Goal: Task Accomplishment & Management: Use online tool/utility

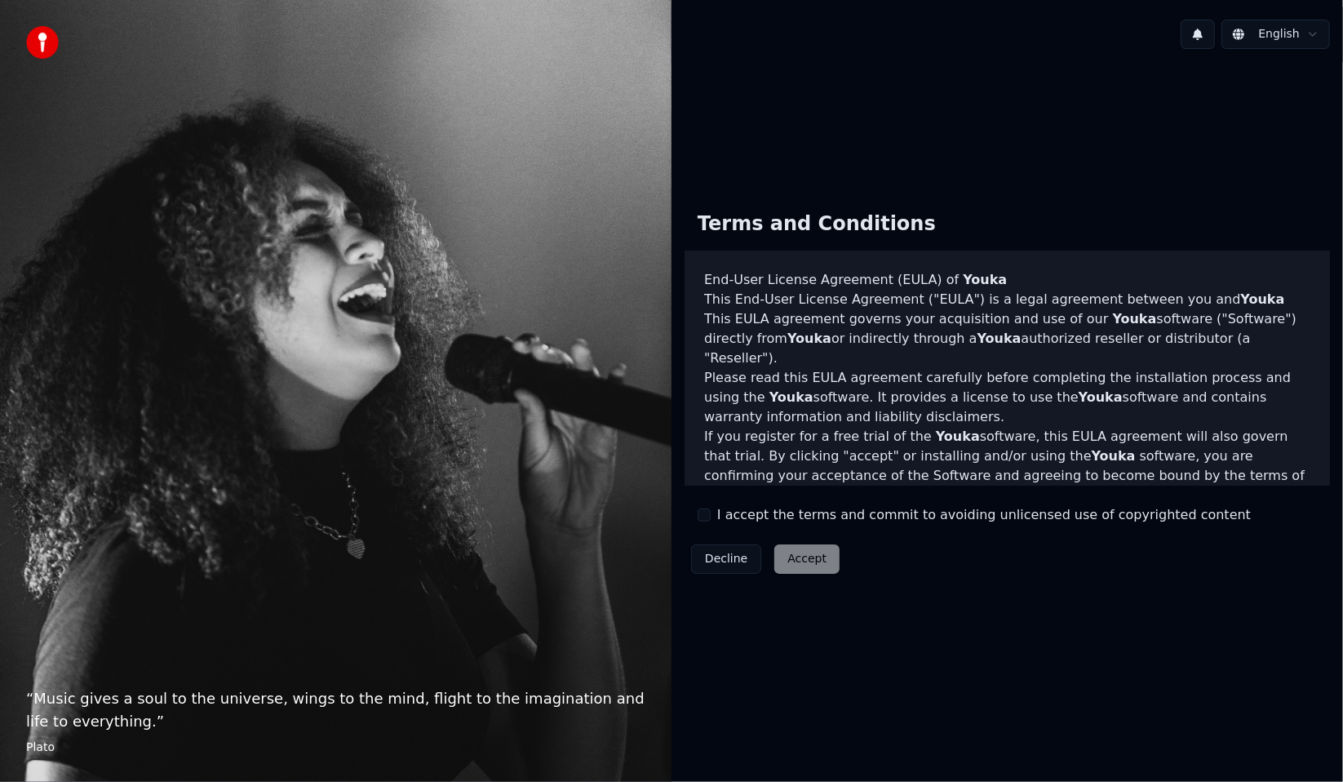
click at [708, 519] on button "I accept the terms and commit to avoiding unlicensed use of copyrighted content" at bounding box center [703, 514] width 13 height 13
click at [827, 567] on button "Accept" at bounding box center [806, 558] width 65 height 29
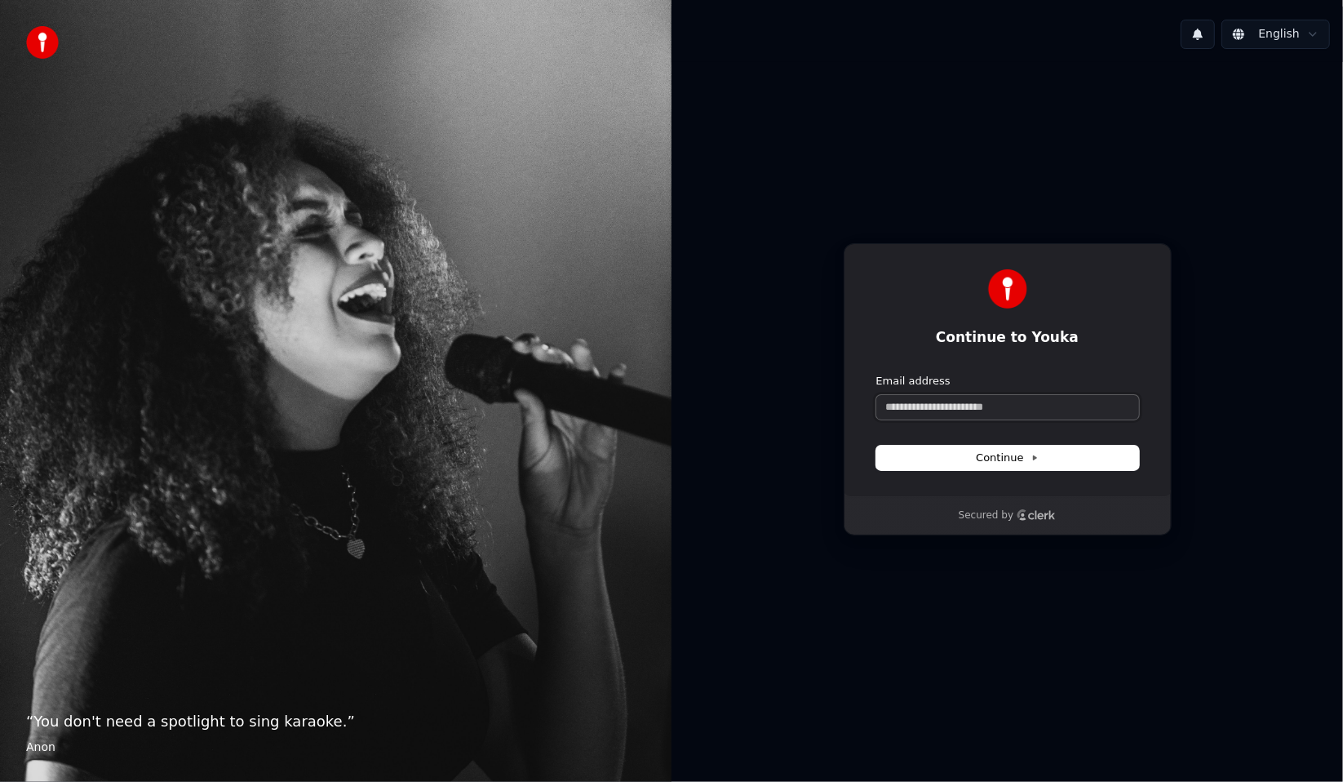
click at [934, 417] on input "Email address" at bounding box center [1007, 407] width 263 height 24
click at [876, 374] on button "submit" at bounding box center [876, 374] width 0 height 0
type input "**********"
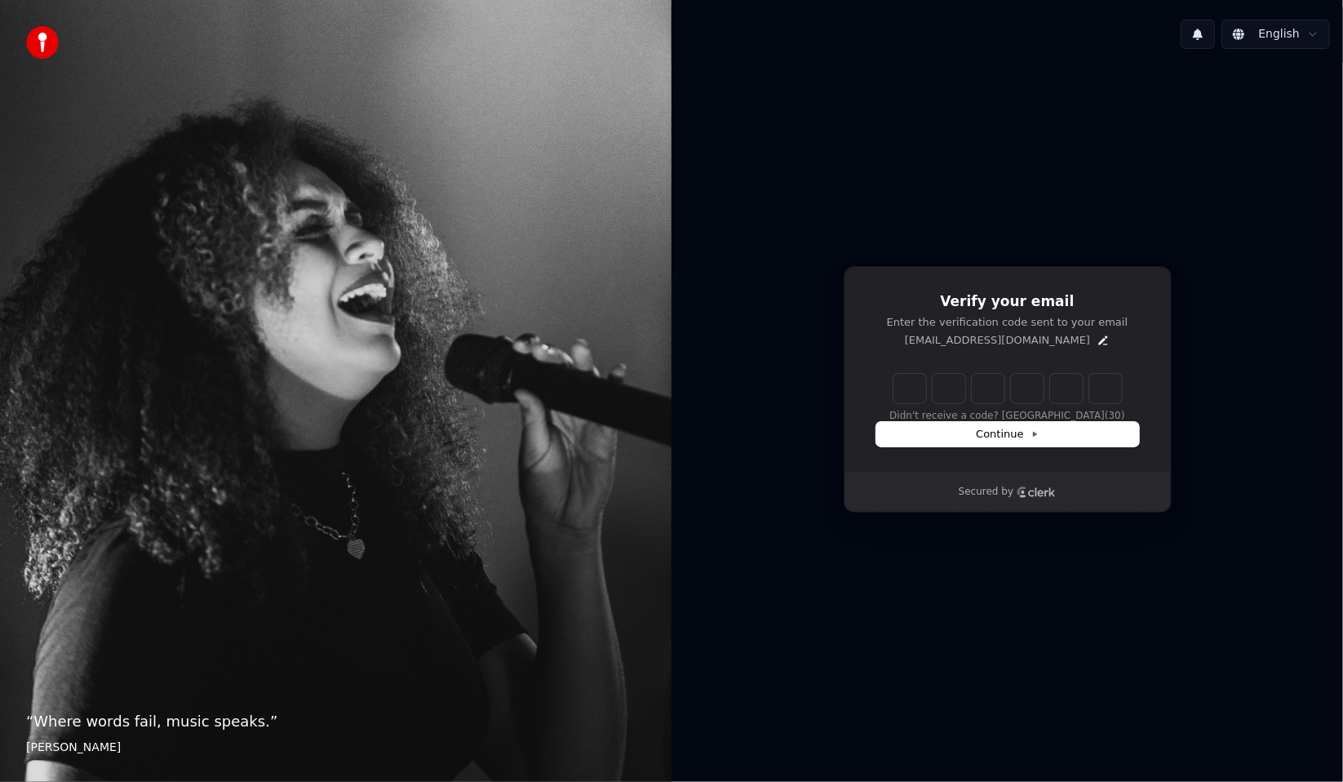
click at [905, 390] on input "Enter verification code" at bounding box center [1007, 388] width 228 height 29
type input "******"
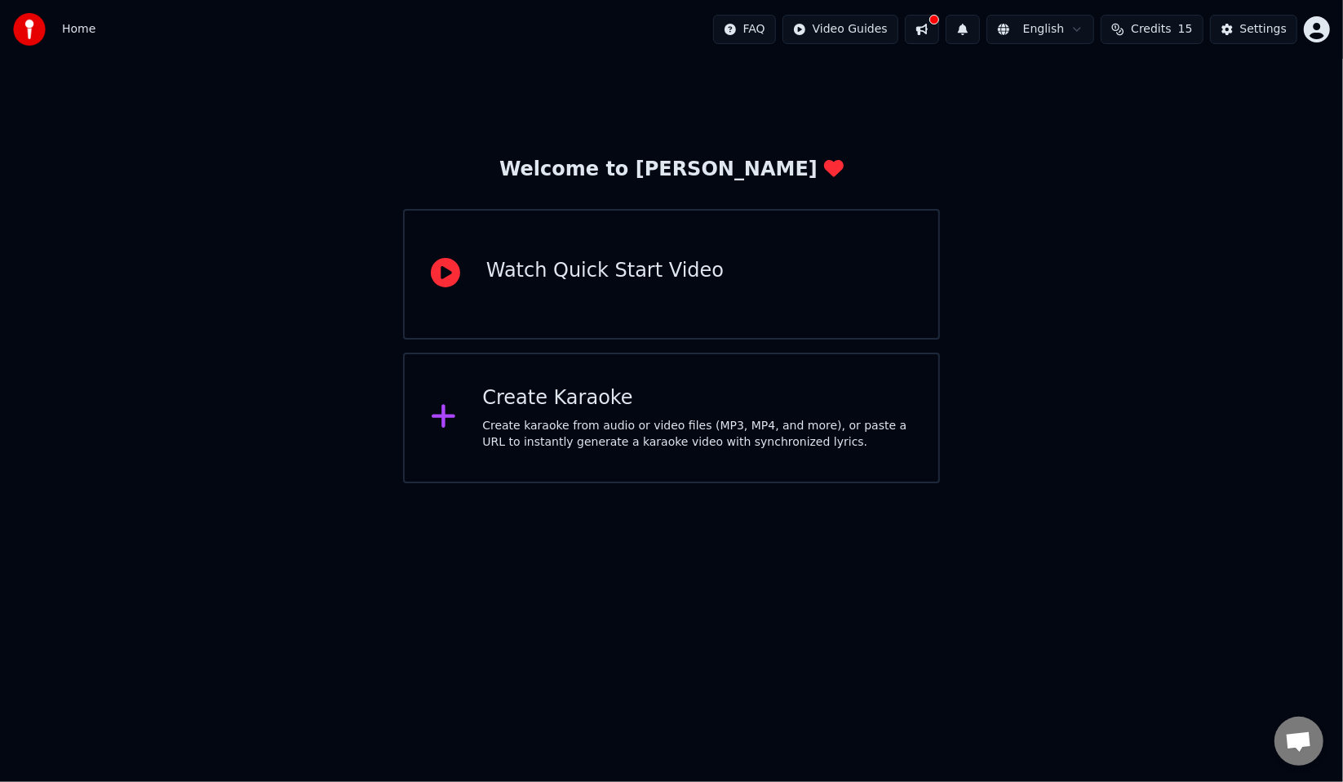
click at [609, 396] on div "Create Karaoke" at bounding box center [697, 398] width 430 height 26
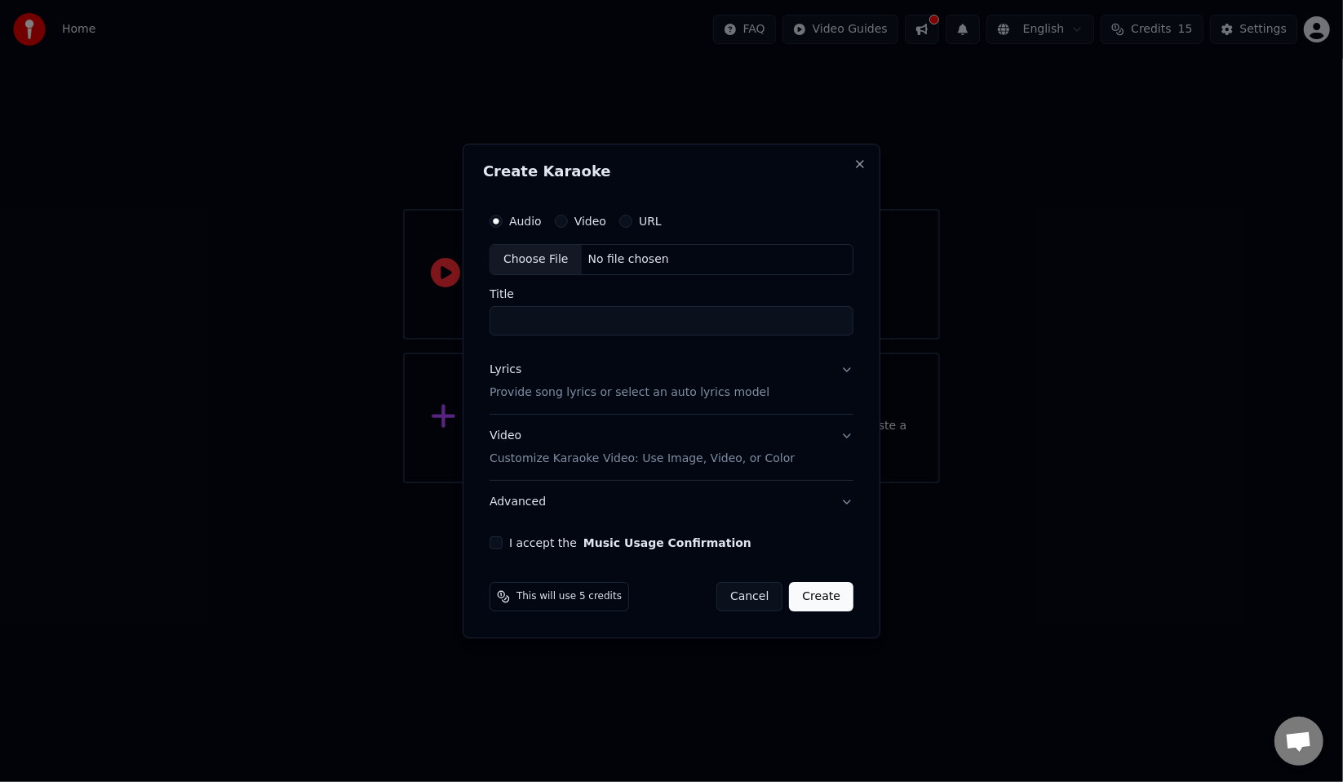
click at [582, 220] on label "Video" at bounding box center [590, 220] width 32 height 11
click at [568, 220] on button "Video" at bounding box center [561, 221] width 13 height 13
click at [839, 427] on button "Video Customize Karaoke Video: Use Image, Video, or Color" at bounding box center [671, 446] width 364 height 65
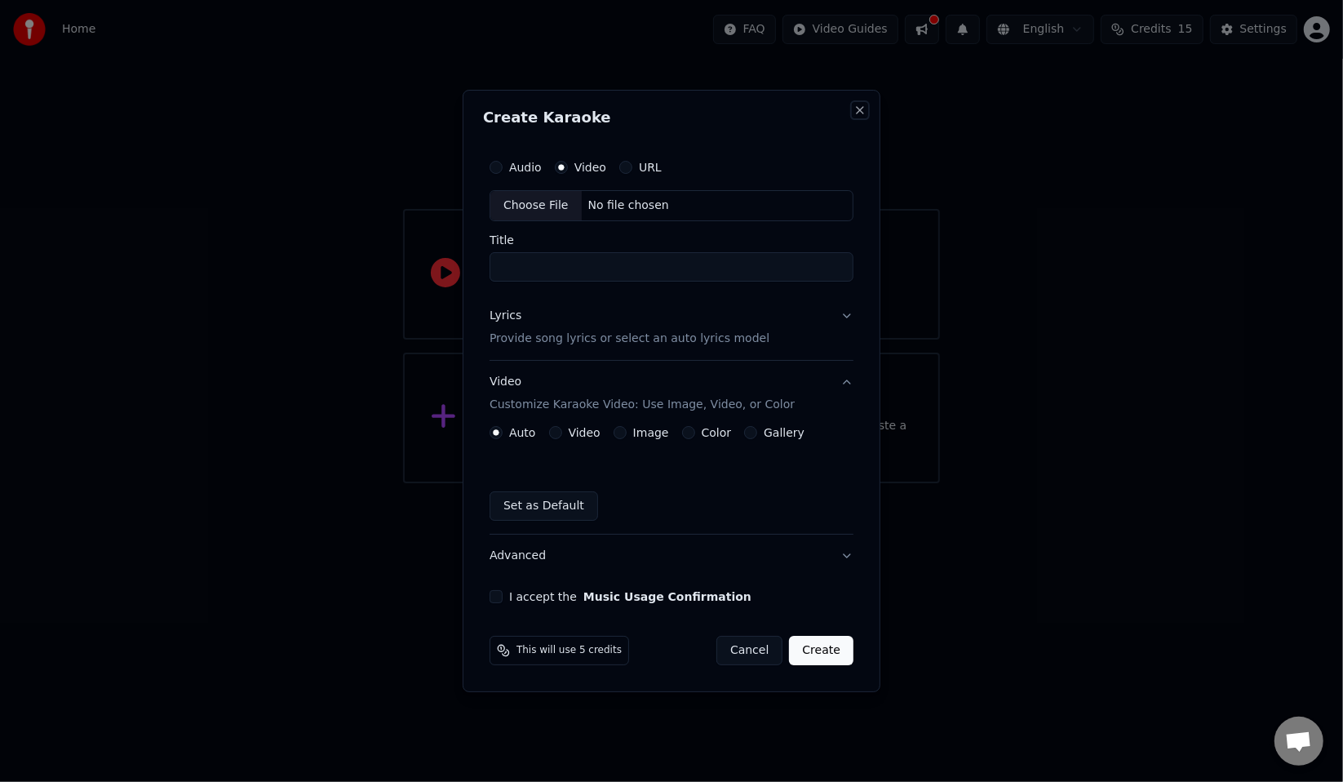
click at [856, 117] on button "Close" at bounding box center [859, 110] width 13 height 13
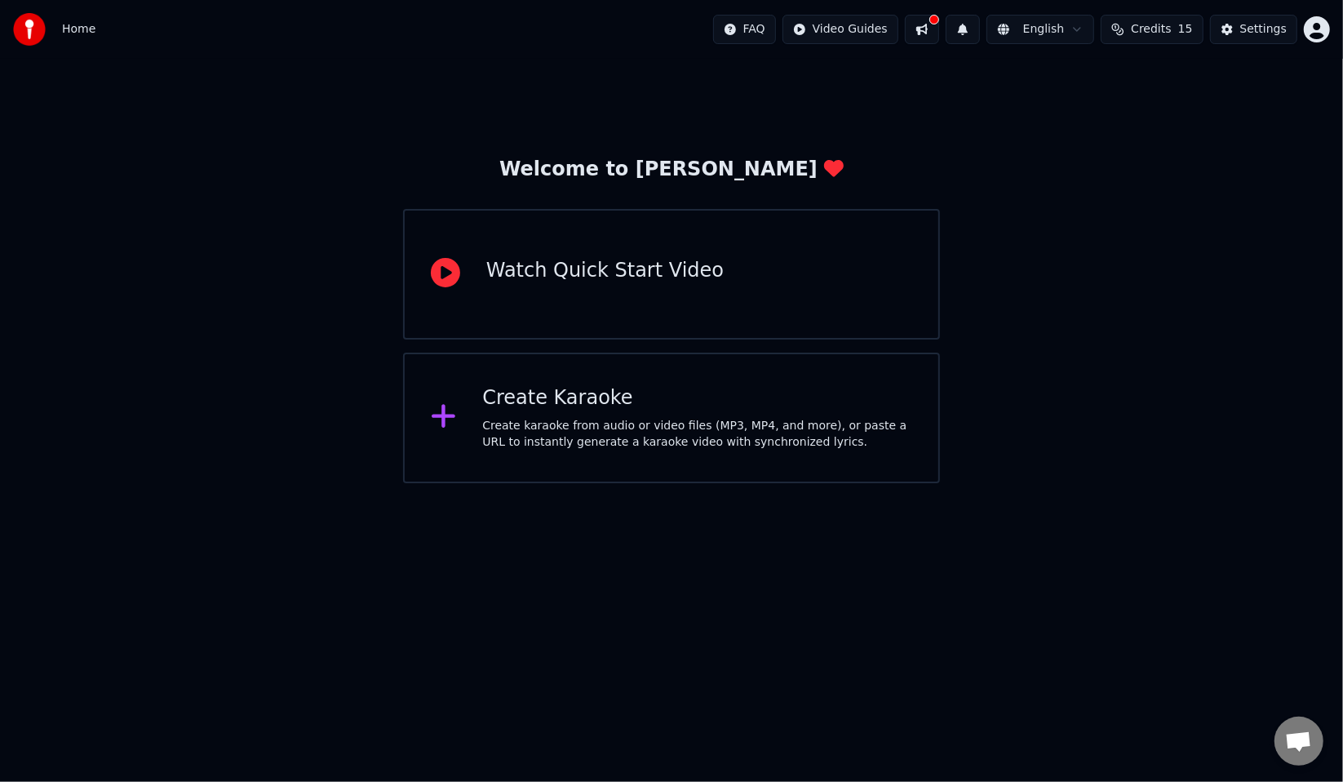
click at [560, 401] on div "Create Karaoke" at bounding box center [697, 398] width 430 height 26
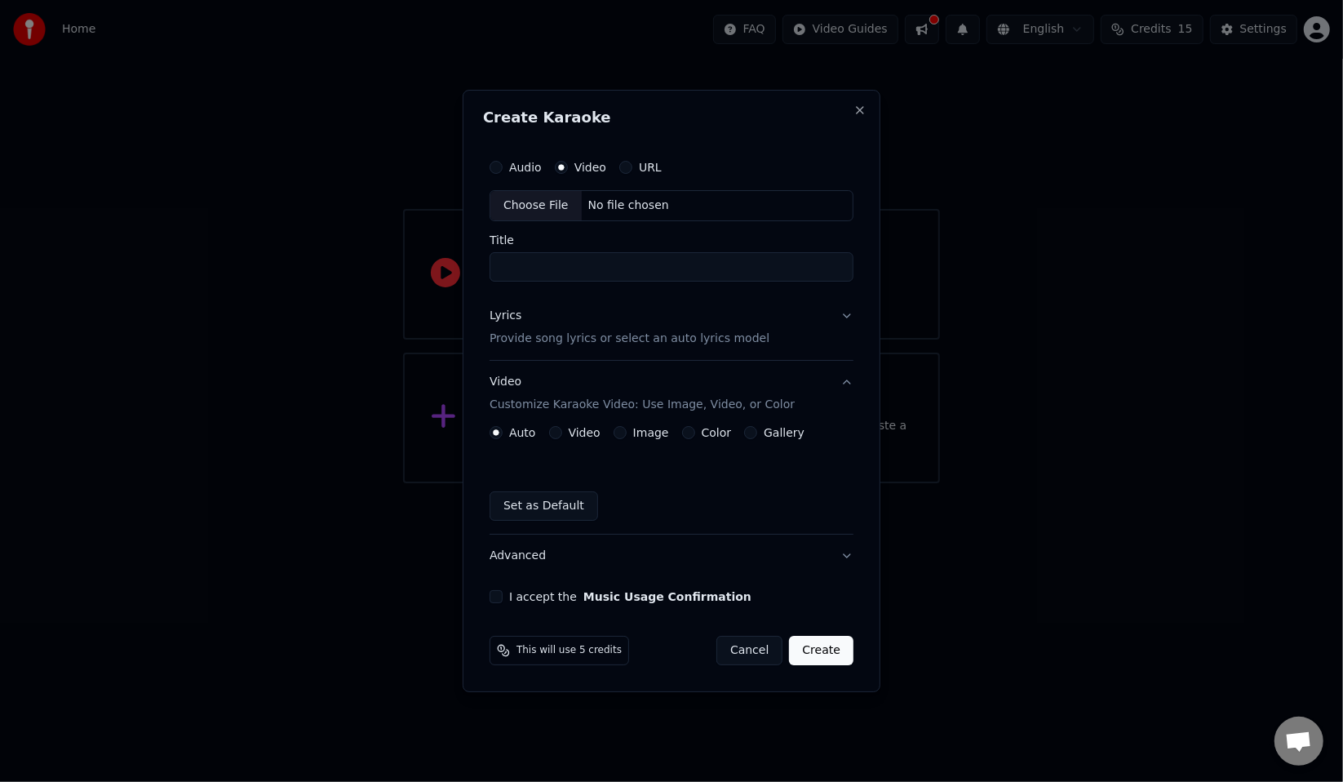
click at [631, 169] on div "URL" at bounding box center [640, 167] width 42 height 13
click at [627, 171] on div "URL" at bounding box center [640, 167] width 42 height 13
click at [625, 171] on button "URL" at bounding box center [625, 167] width 13 height 13
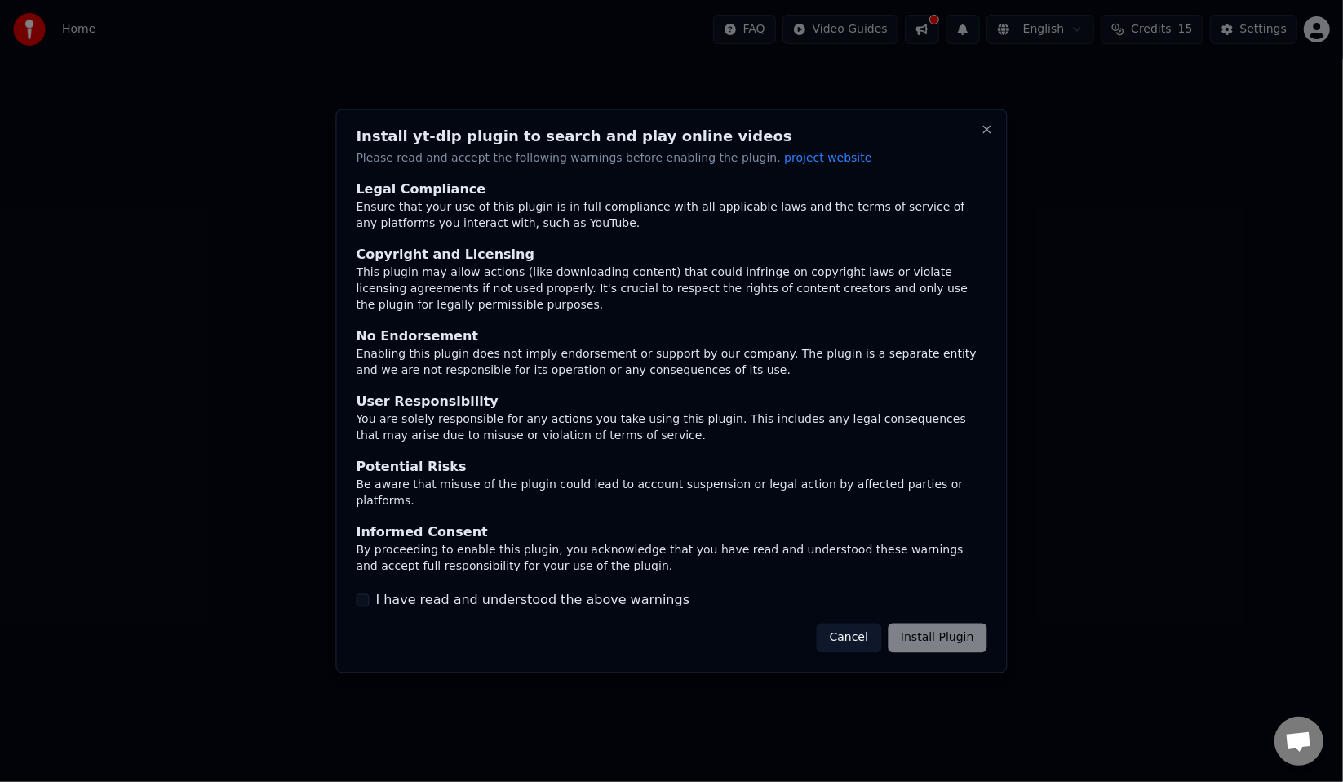
click at [624, 167] on p "Please read and accept the following warnings before enabling the plugin. proje…" at bounding box center [671, 159] width 631 height 16
click at [367, 597] on button "I have read and understood the above warnings" at bounding box center [362, 599] width 13 height 13
click at [945, 624] on button "Install Plugin" at bounding box center [937, 636] width 99 height 29
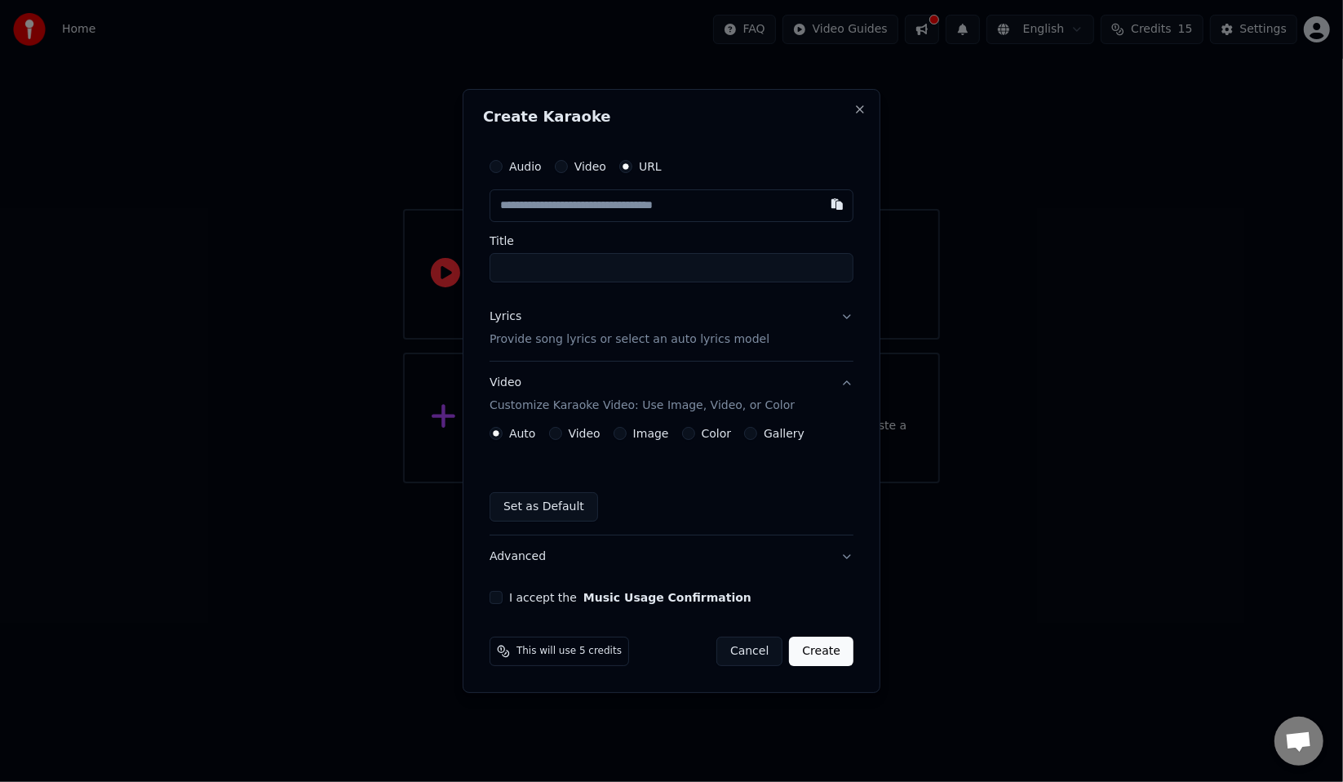
click at [731, 215] on input "text" at bounding box center [671, 205] width 364 height 33
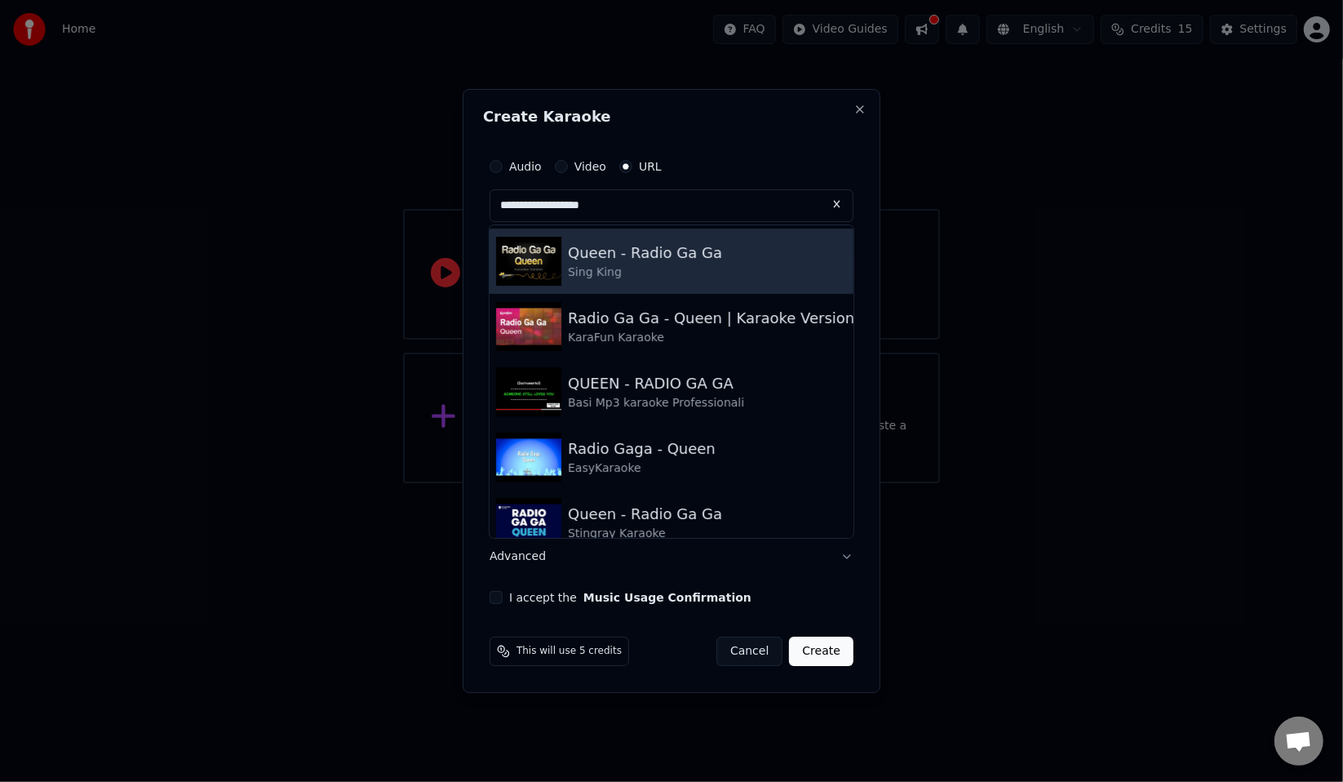
click at [692, 276] on div "Sing King" at bounding box center [645, 272] width 154 height 16
type input "**********"
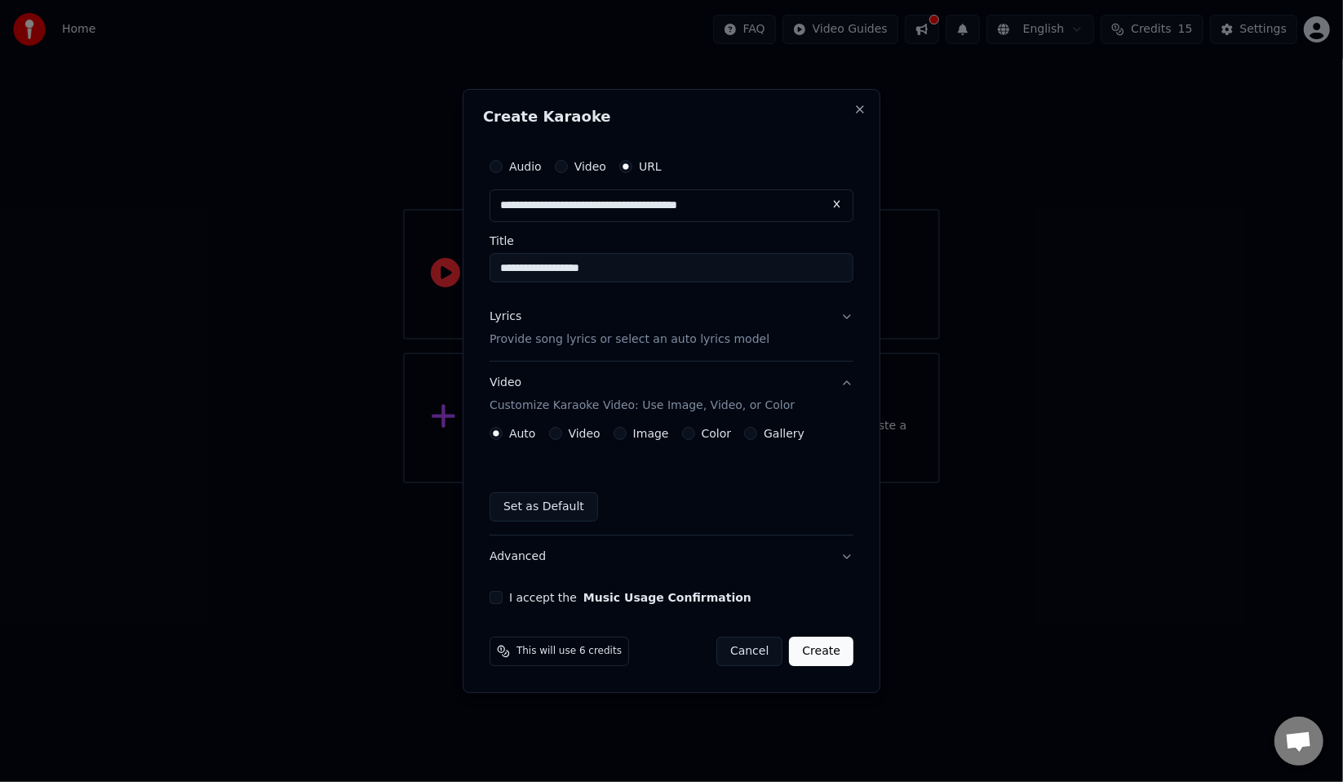
click at [834, 656] on button "Create" at bounding box center [821, 650] width 64 height 29
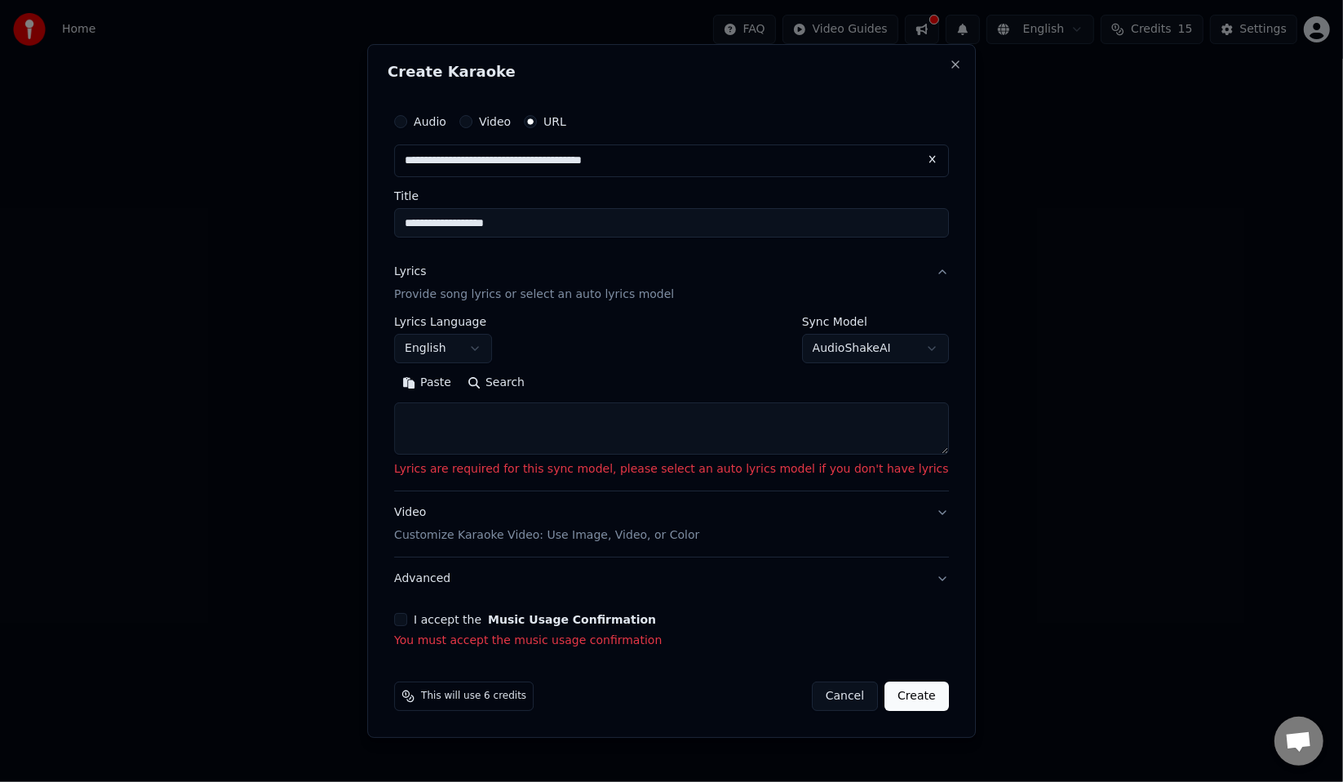
click at [407, 618] on button "I accept the Music Usage Confirmation" at bounding box center [400, 619] width 13 height 13
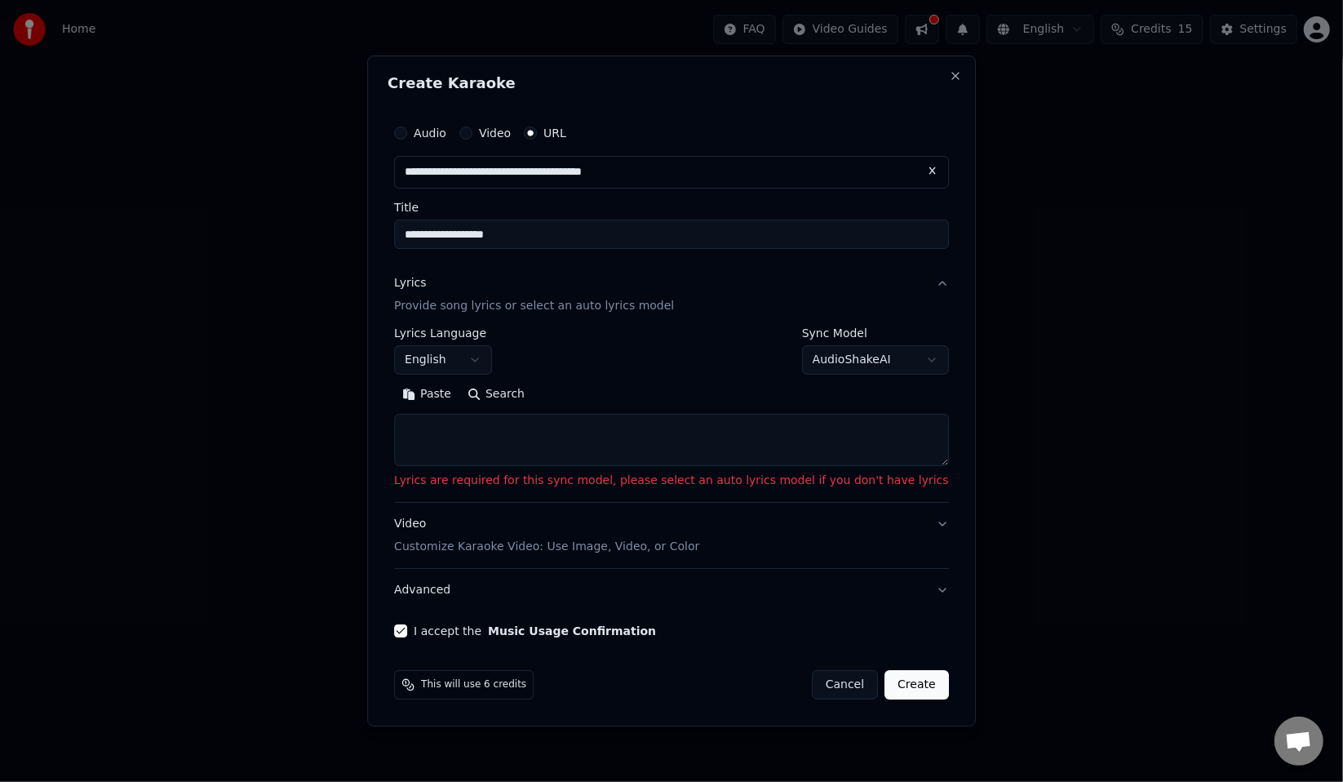
click at [506, 423] on textarea at bounding box center [671, 440] width 555 height 52
click at [800, 360] on body "**********" at bounding box center [671, 241] width 1343 height 483
select select "****"
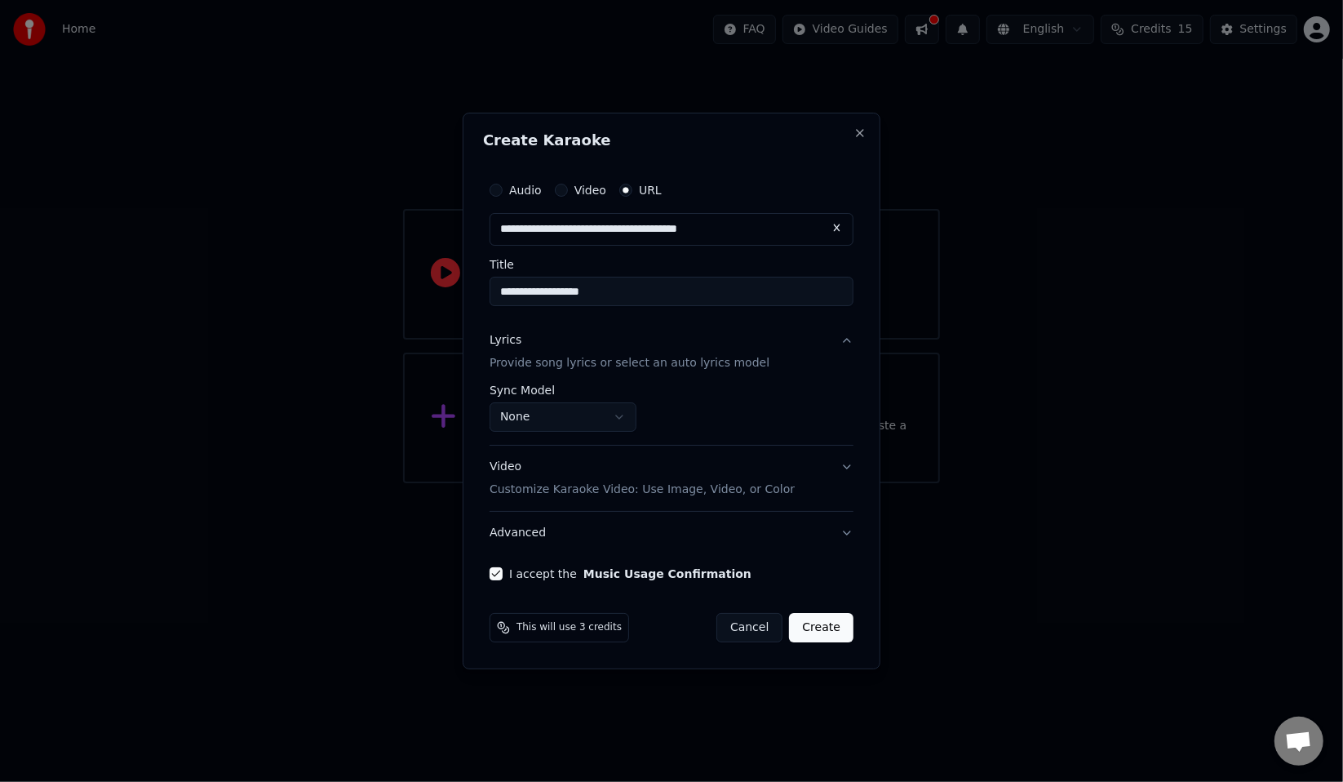
click at [818, 617] on button "Create" at bounding box center [821, 627] width 64 height 29
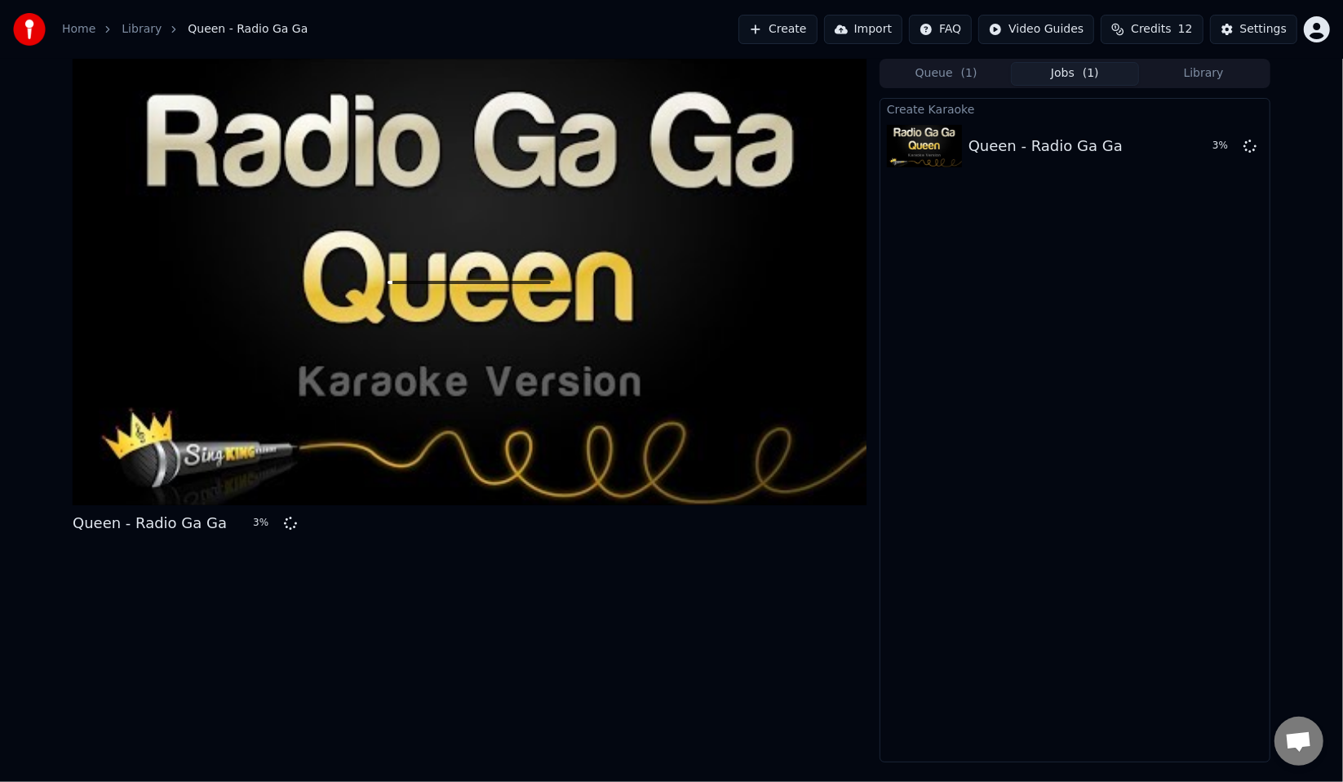
click at [957, 80] on button "Queue ( 1 )" at bounding box center [946, 74] width 129 height 24
click at [1056, 73] on button "Jobs ( 1 )" at bounding box center [1075, 74] width 129 height 24
click at [980, 73] on button "Queue ( 1 )" at bounding box center [946, 74] width 129 height 24
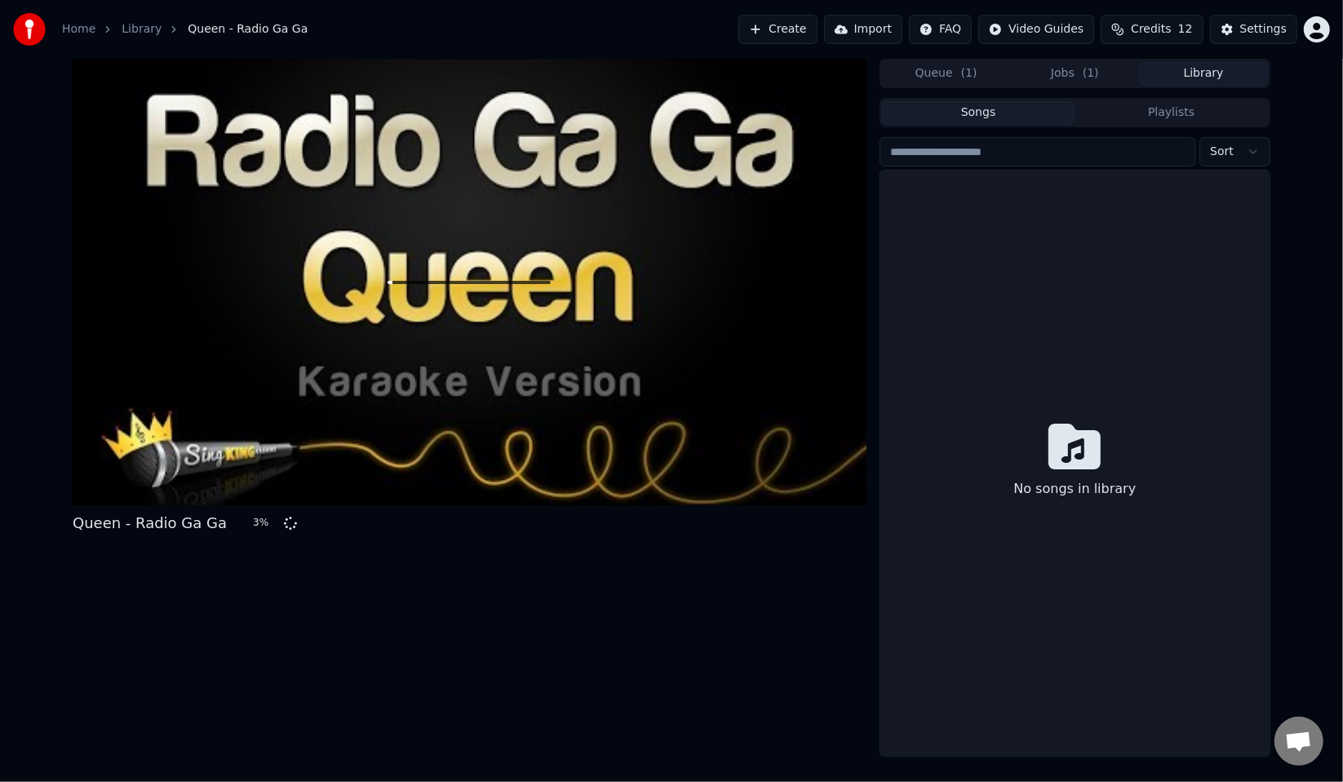
click at [1188, 73] on button "Library" at bounding box center [1203, 74] width 129 height 24
click at [996, 139] on input "search" at bounding box center [1037, 151] width 317 height 29
click at [958, 78] on button "Queue ( 1 )" at bounding box center [946, 74] width 129 height 24
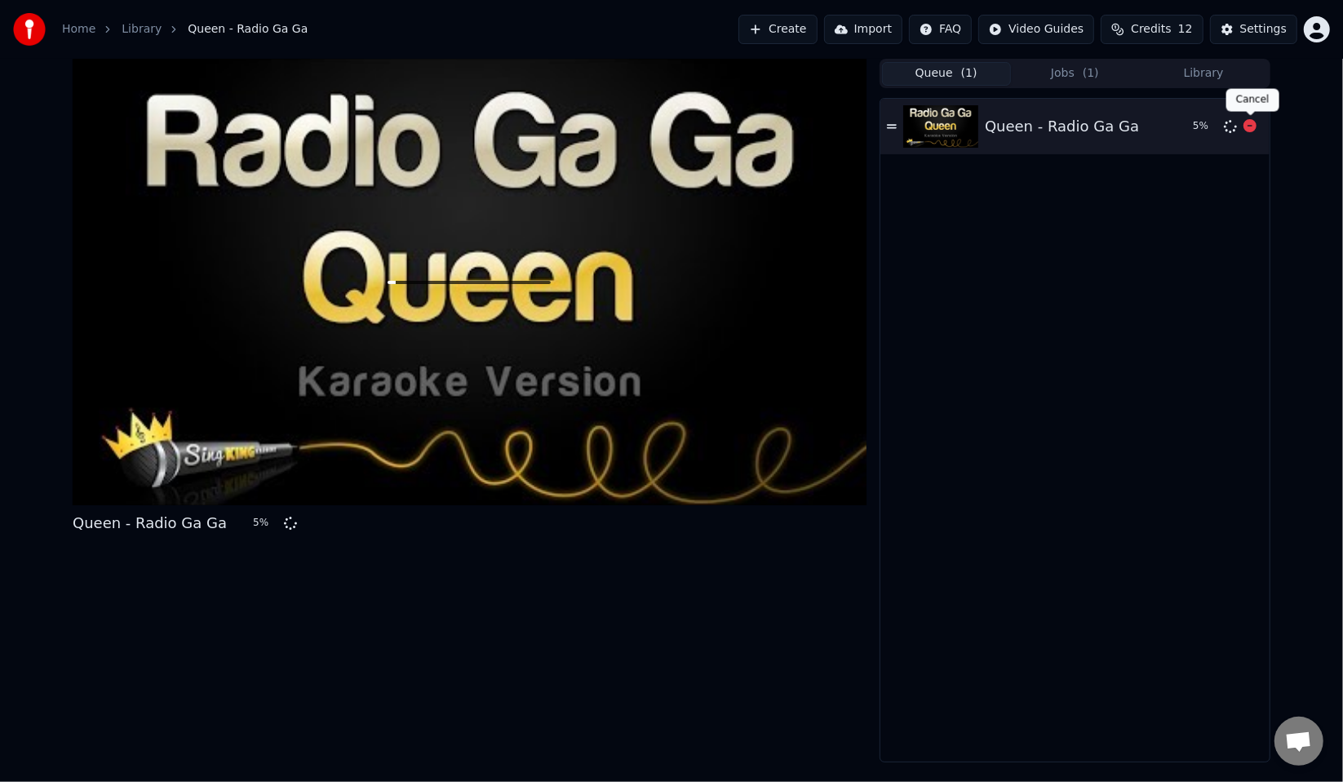
click at [1253, 127] on icon at bounding box center [1249, 125] width 13 height 13
